Goal: Task Accomplishment & Management: Use online tool/utility

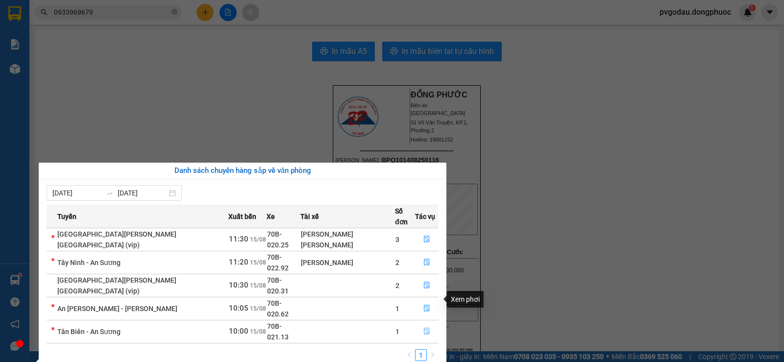
click at [427, 324] on button "button" at bounding box center [427, 332] width 23 height 16
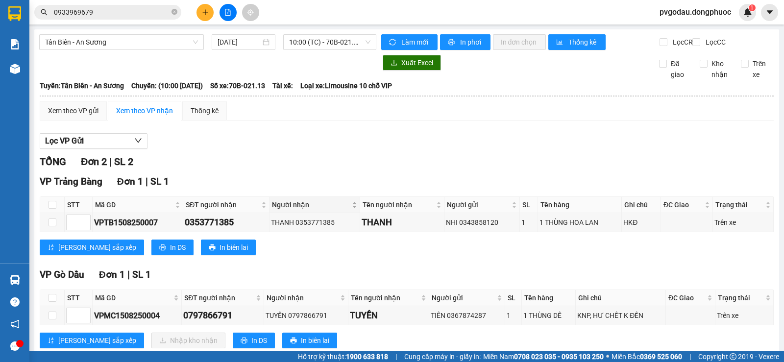
scroll to position [33, 0]
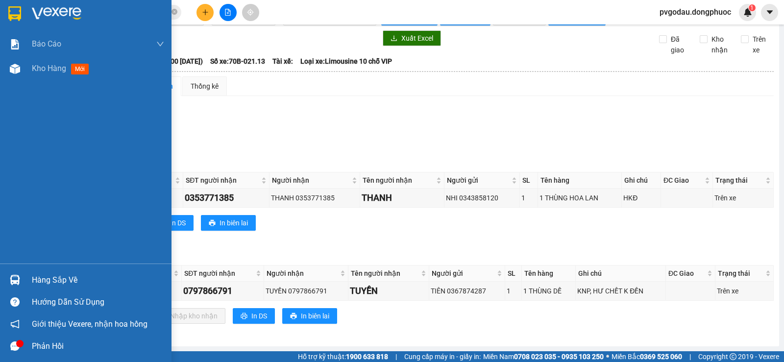
click at [32, 277] on div "Hàng sắp về" at bounding box center [98, 280] width 132 height 15
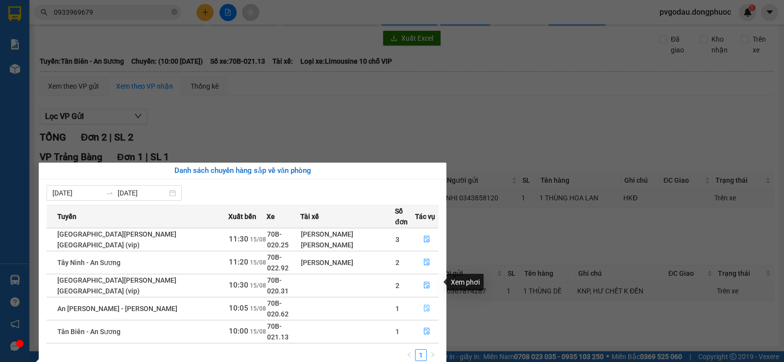
click at [424, 305] on icon "file-done" at bounding box center [427, 308] width 7 height 7
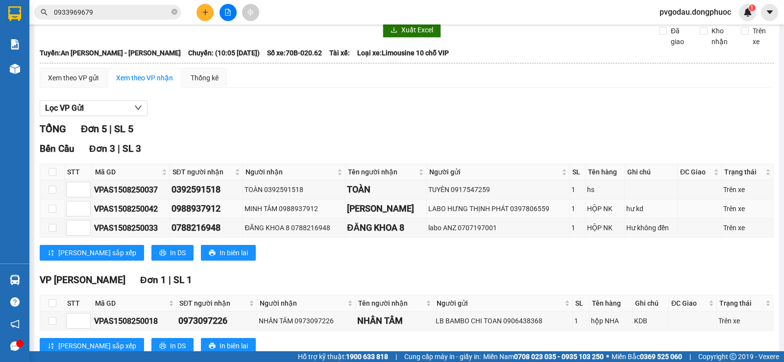
scroll to position [164, 0]
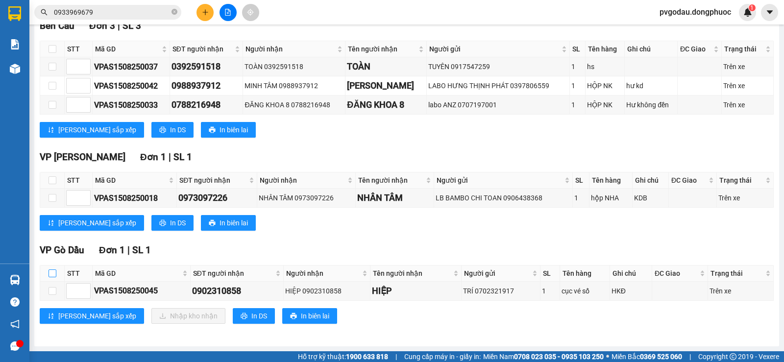
click at [55, 272] on th at bounding box center [52, 274] width 25 height 16
click at [53, 272] on input "checkbox" at bounding box center [53, 274] width 8 height 8
checkbox input "true"
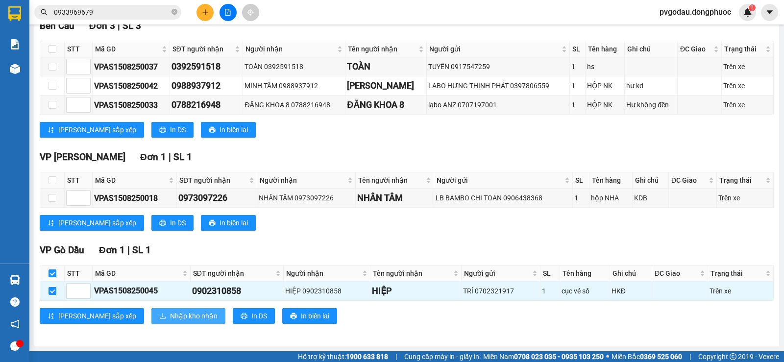
click at [170, 317] on span "Nhập kho nhận" at bounding box center [194, 316] width 48 height 11
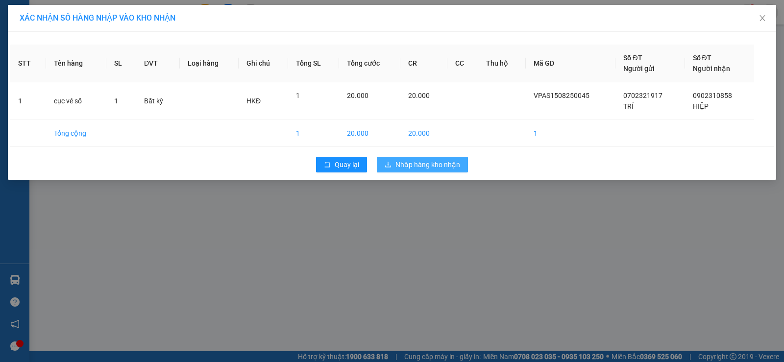
click at [440, 163] on span "Nhập hàng kho nhận" at bounding box center [428, 164] width 65 height 11
